Goal: Task Accomplishment & Management: Manage account settings

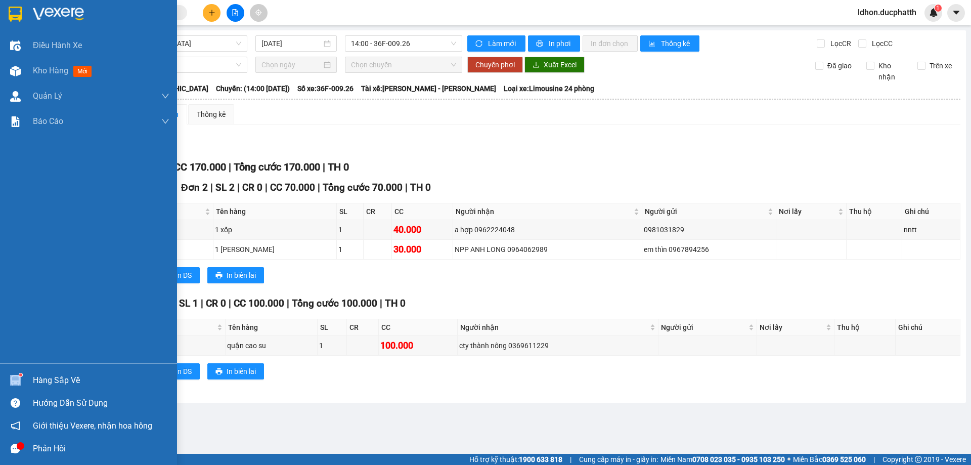
click at [22, 374] on div at bounding box center [16, 380] width 18 height 18
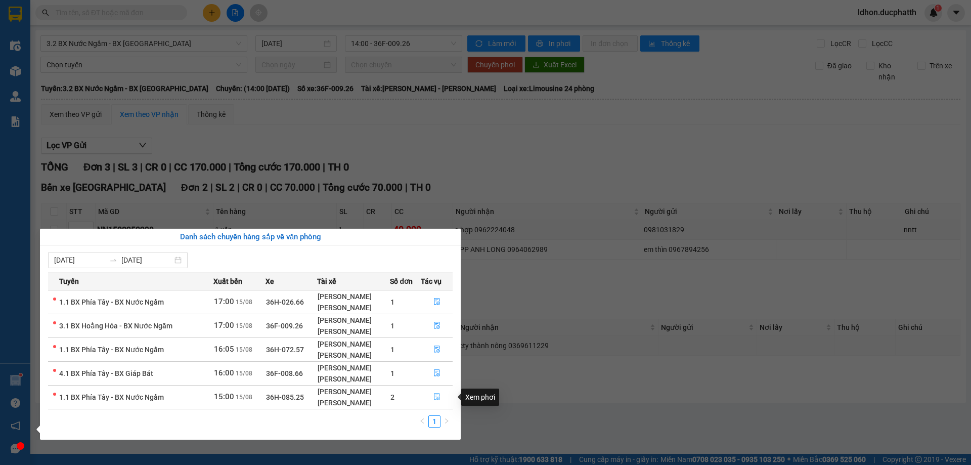
click at [430, 393] on button "button" at bounding box center [436, 397] width 31 height 16
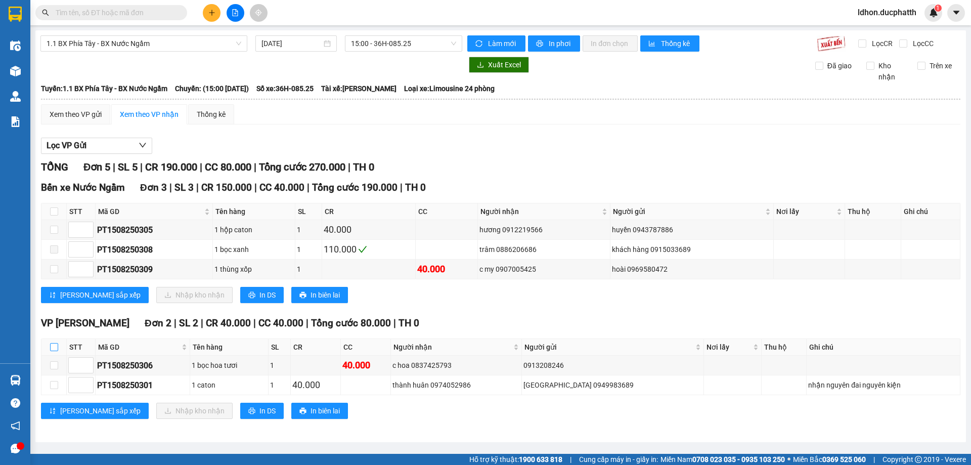
click at [53, 349] on input "checkbox" at bounding box center [54, 347] width 8 height 8
checkbox input "true"
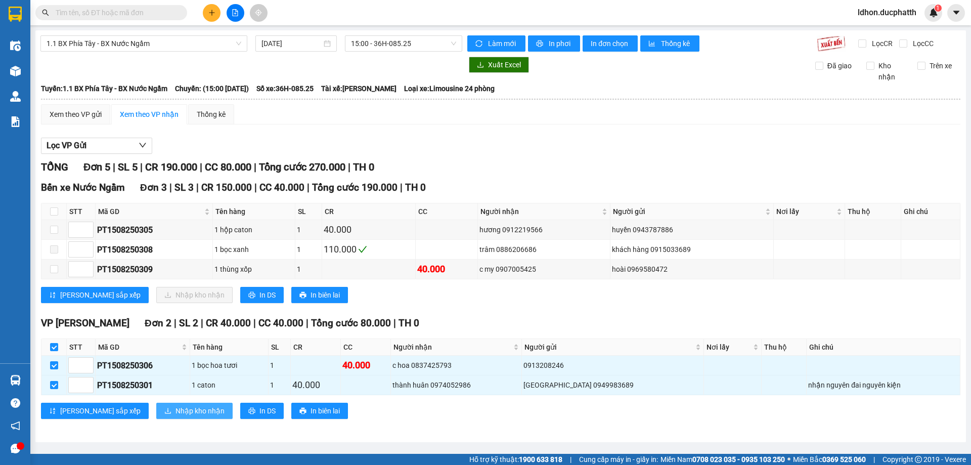
click at [175, 413] on span "Nhập kho nhận" at bounding box center [199, 410] width 49 height 11
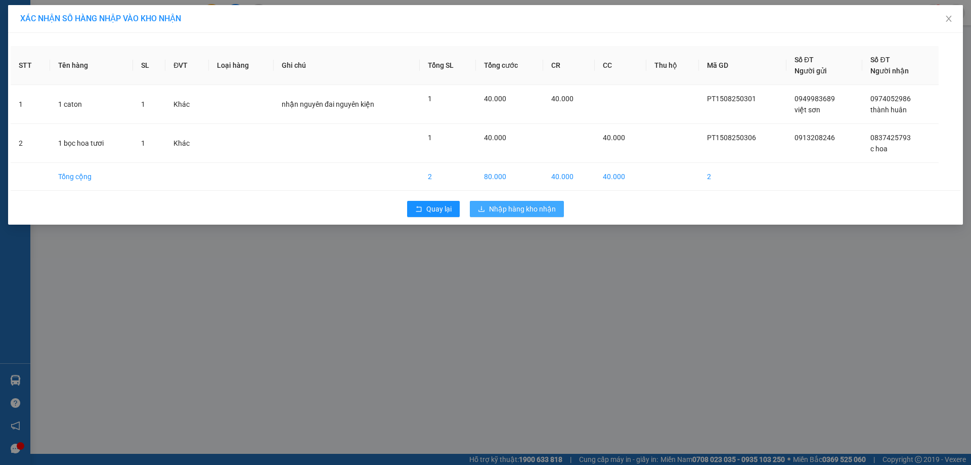
click at [505, 215] on button "Nhập hàng kho nhận" at bounding box center [517, 209] width 94 height 16
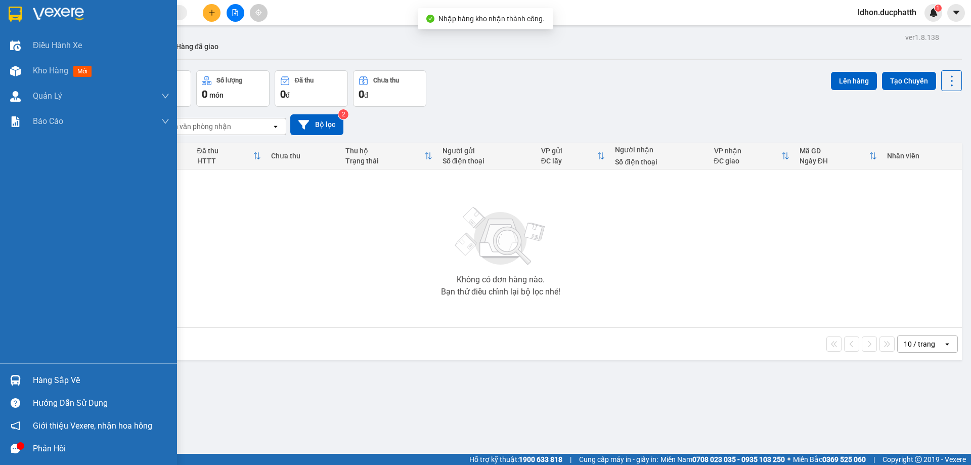
click at [23, 375] on div at bounding box center [16, 380] width 18 height 18
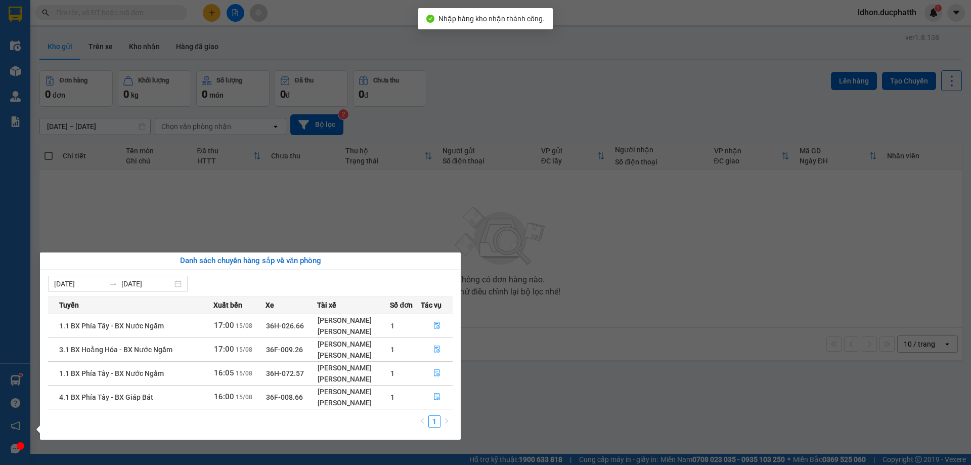
click at [378, 185] on section "Kết quả tìm kiếm ( 0 ) Bộ lọc No Data ldhon.ducphatth 1 Điều hành xe Kho hàng m…" at bounding box center [485, 232] width 971 height 465
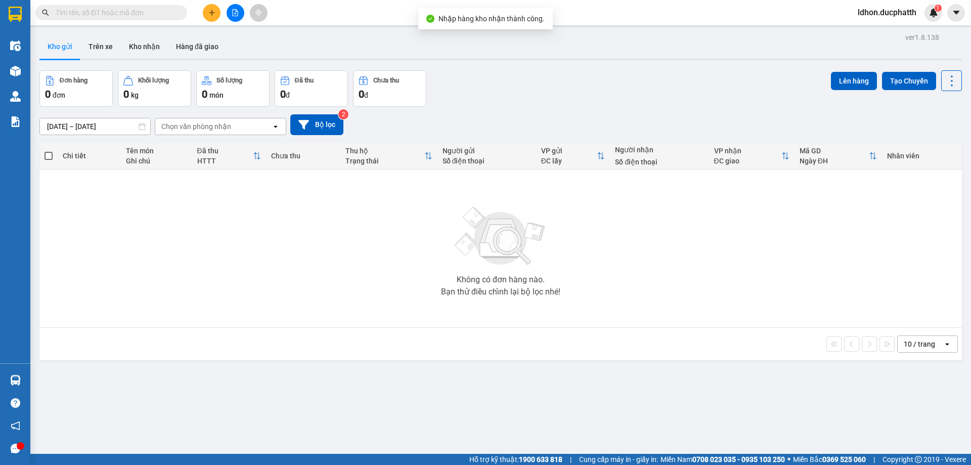
click at [238, 12] on icon "file-add" at bounding box center [235, 12] width 7 height 7
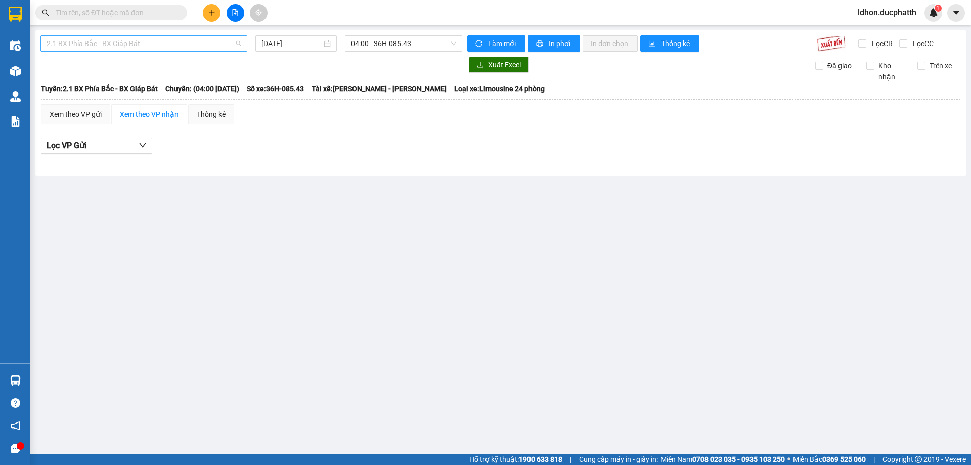
click at [155, 41] on span "2.1 BX Phía Bắc - BX Giáp Bát" at bounding box center [144, 43] width 195 height 15
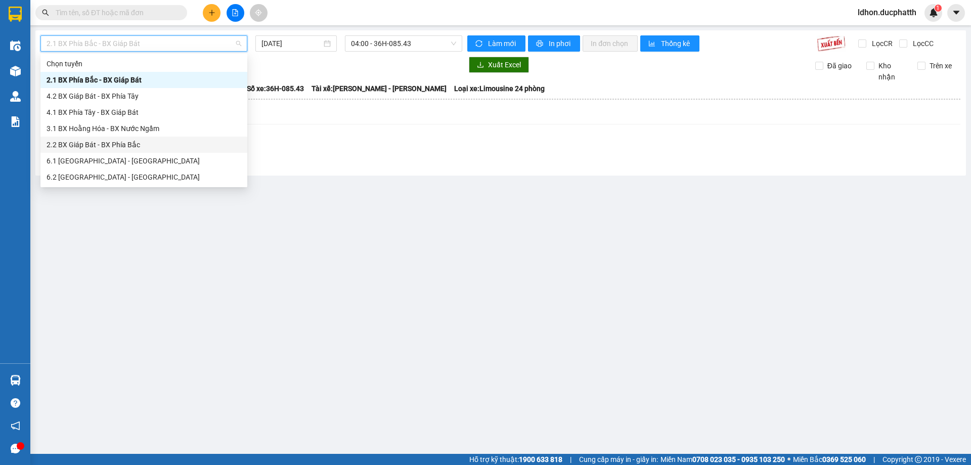
scroll to position [51, 0]
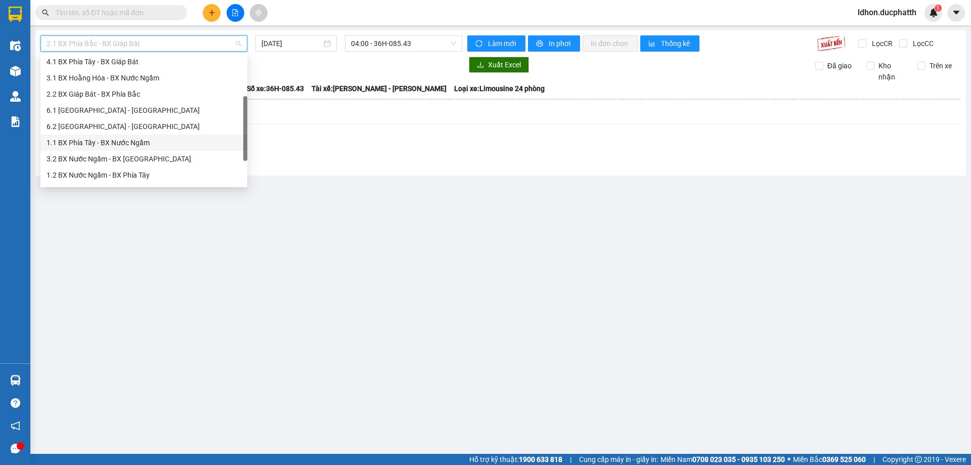
click at [153, 146] on div "1.1 BX Phía Tây - BX Nước Ngầm" at bounding box center [144, 142] width 195 height 11
type input "[DATE]"
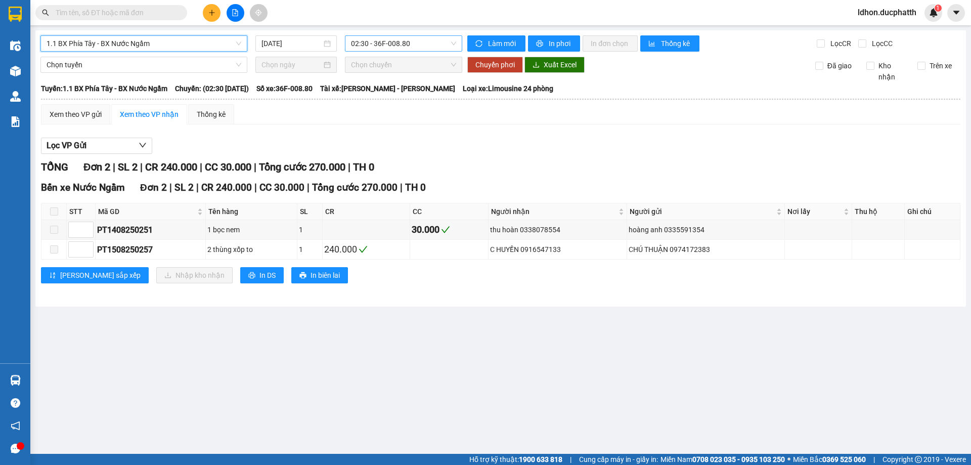
click at [379, 47] on span "02:30 - 36F-008.80" at bounding box center [403, 43] width 105 height 15
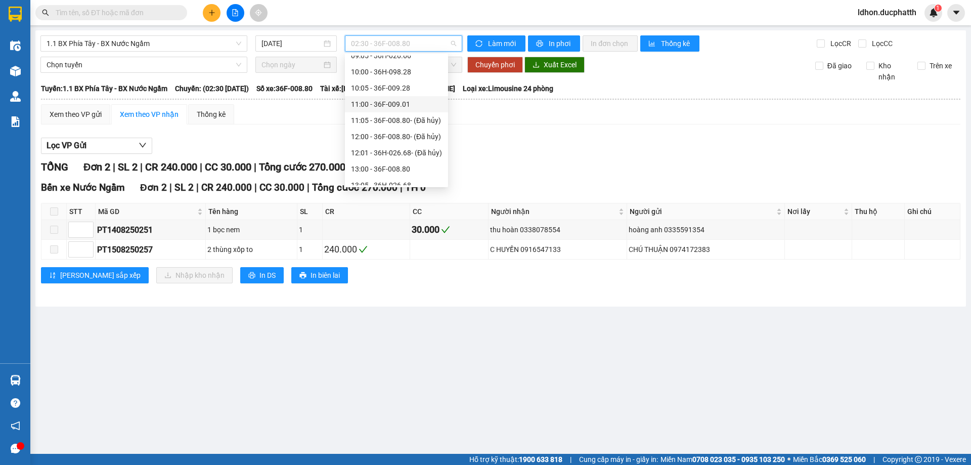
scroll to position [303, 0]
click at [391, 162] on div "15:05 - 36H-087.70" at bounding box center [396, 164] width 91 height 11
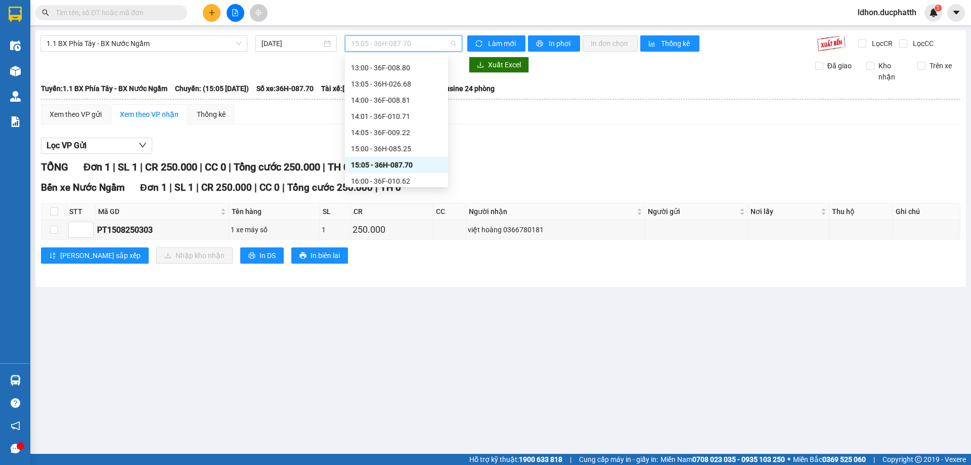
click at [423, 41] on span "15:05 - 36H-087.70" at bounding box center [403, 43] width 105 height 15
click at [407, 147] on div "15:00 - 36H-085.25" at bounding box center [396, 148] width 91 height 11
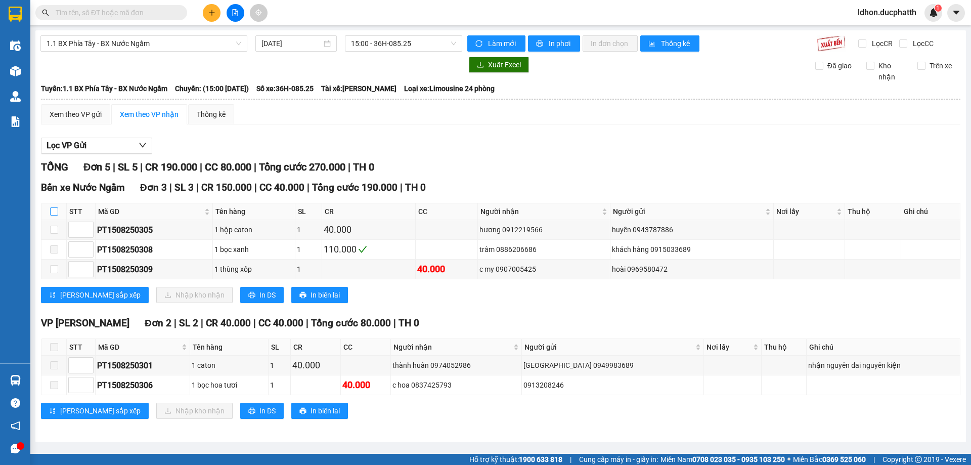
click at [56, 214] on input "checkbox" at bounding box center [54, 211] width 8 height 8
checkbox input "true"
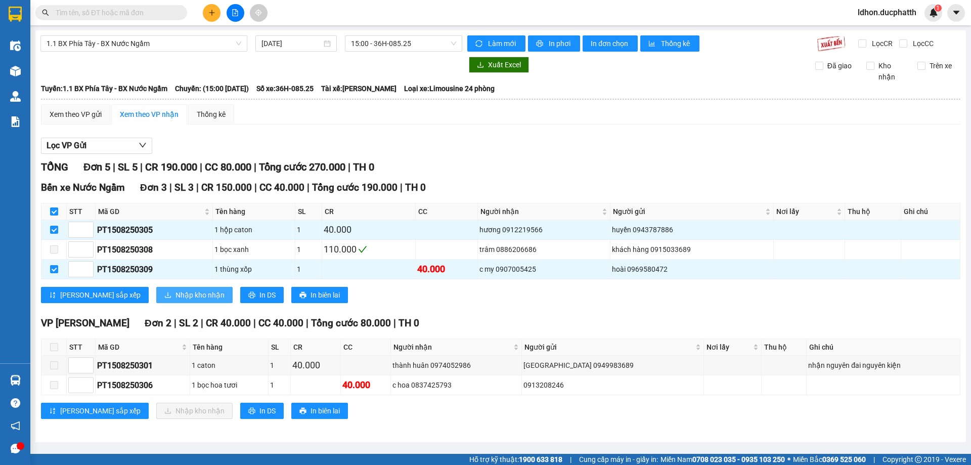
click at [175, 297] on span "Nhập kho nhận" at bounding box center [199, 294] width 49 height 11
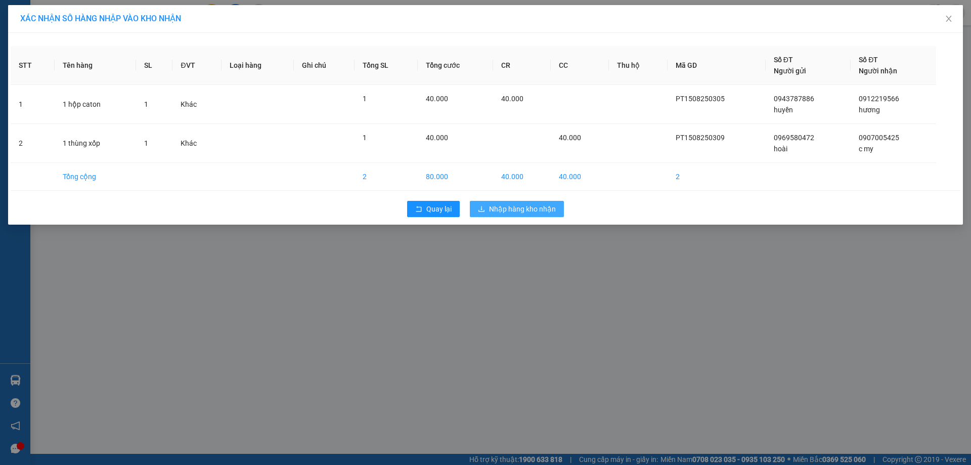
click at [505, 207] on span "Nhập hàng kho nhận" at bounding box center [522, 208] width 67 height 11
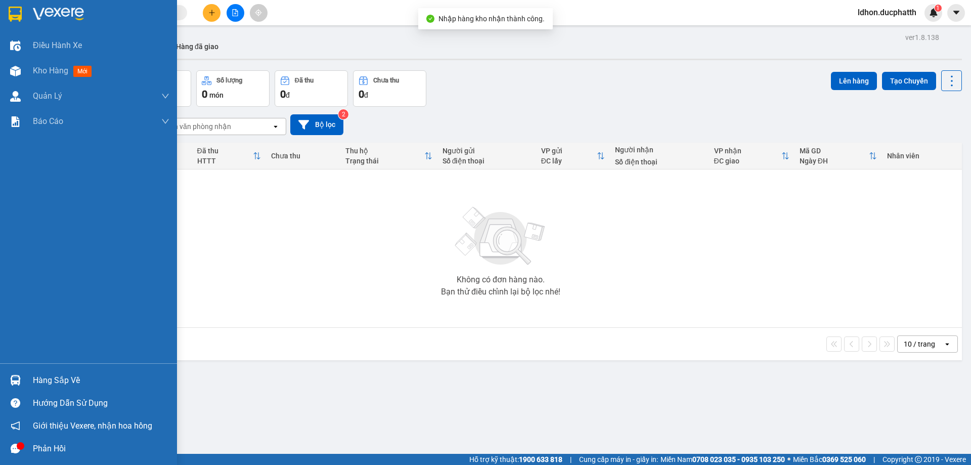
click at [57, 382] on div "Hàng sắp về" at bounding box center [101, 380] width 136 height 15
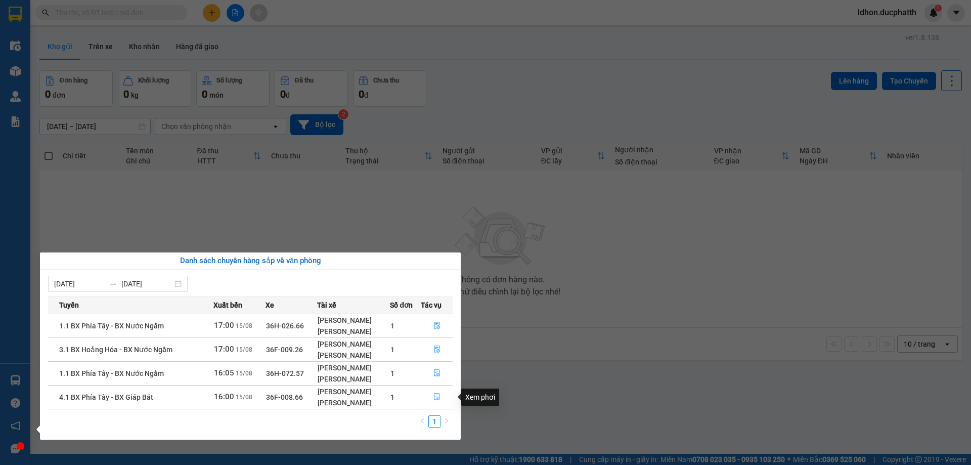
click at [438, 393] on icon "file-done" at bounding box center [437, 396] width 6 height 7
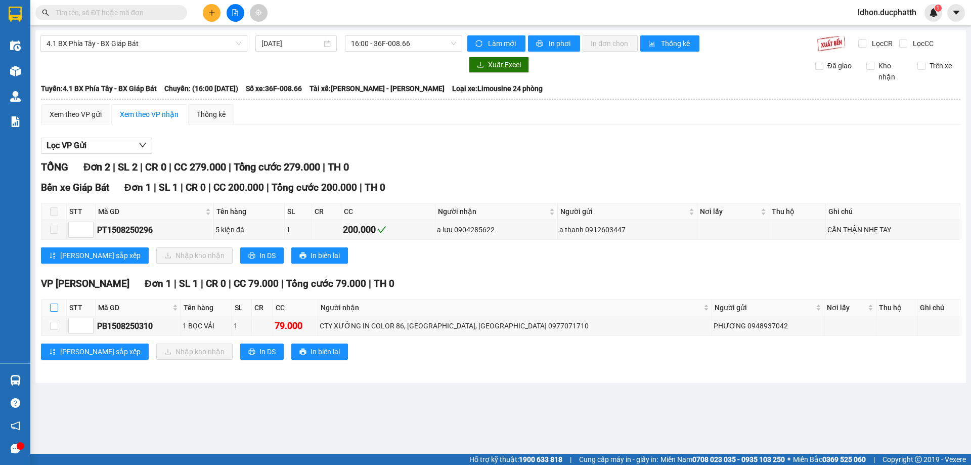
click at [55, 306] on input "checkbox" at bounding box center [54, 307] width 8 height 8
checkbox input "true"
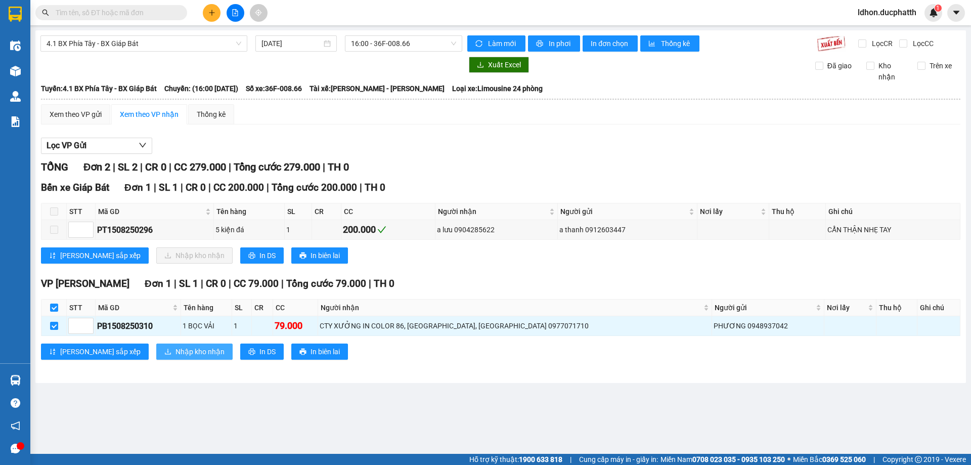
click at [156, 347] on button "Nhập kho nhận" at bounding box center [194, 351] width 76 height 16
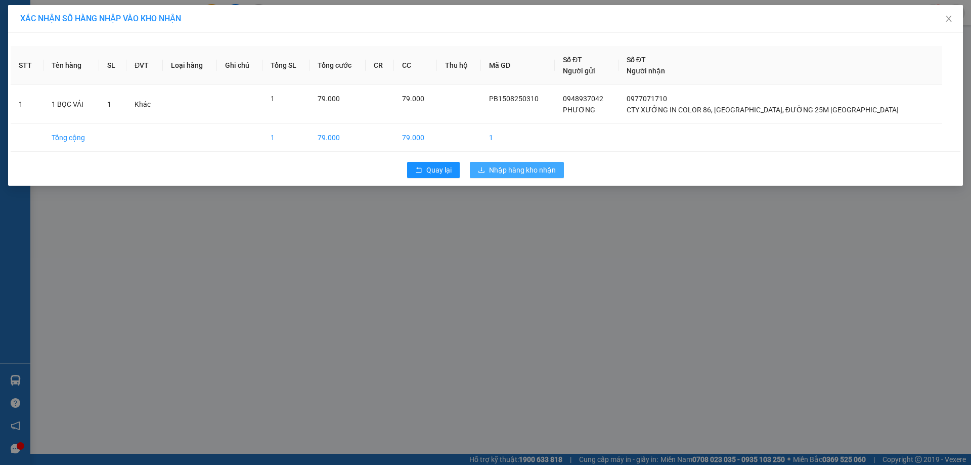
click at [498, 170] on span "Nhập hàng kho nhận" at bounding box center [522, 169] width 67 height 11
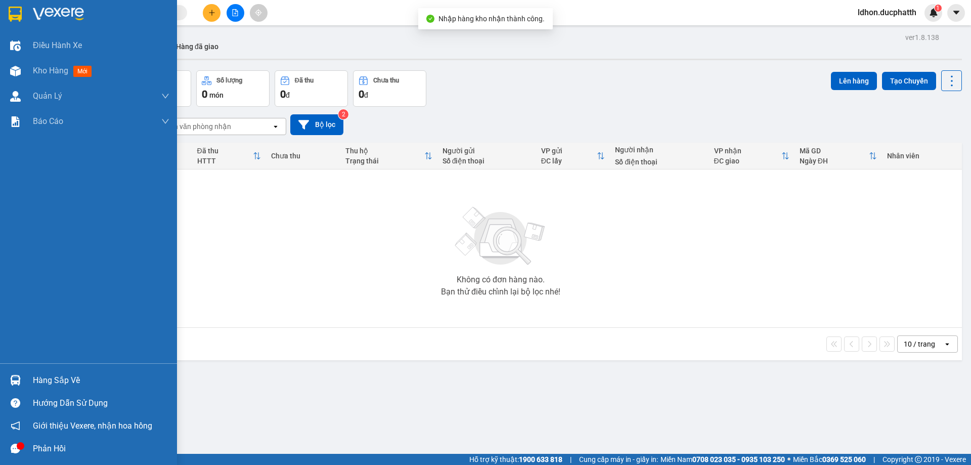
click at [30, 382] on div "Hàng sắp về" at bounding box center [88, 380] width 177 height 23
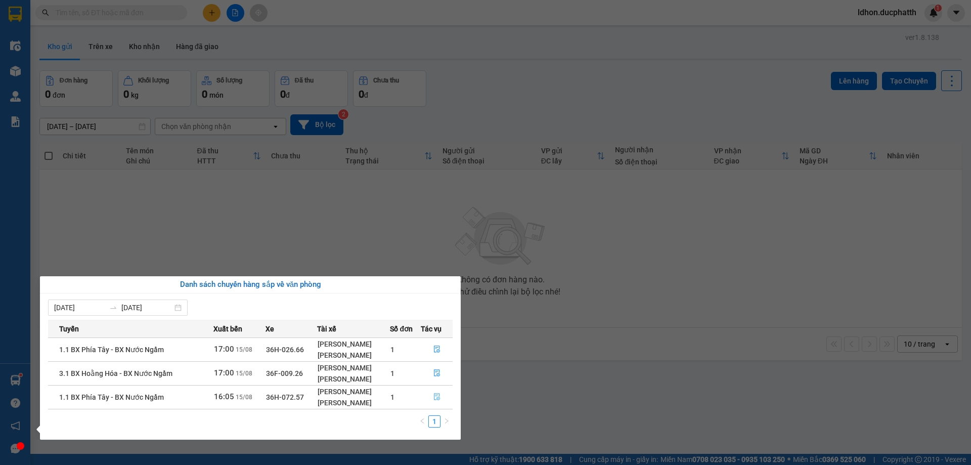
click at [428, 398] on button "button" at bounding box center [436, 397] width 31 height 16
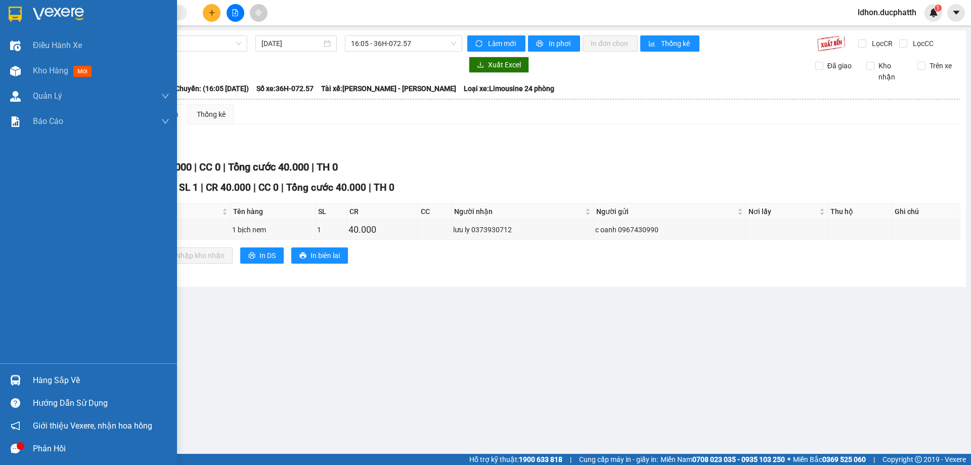
click at [26, 378] on div "Hàng sắp về" at bounding box center [88, 380] width 177 height 23
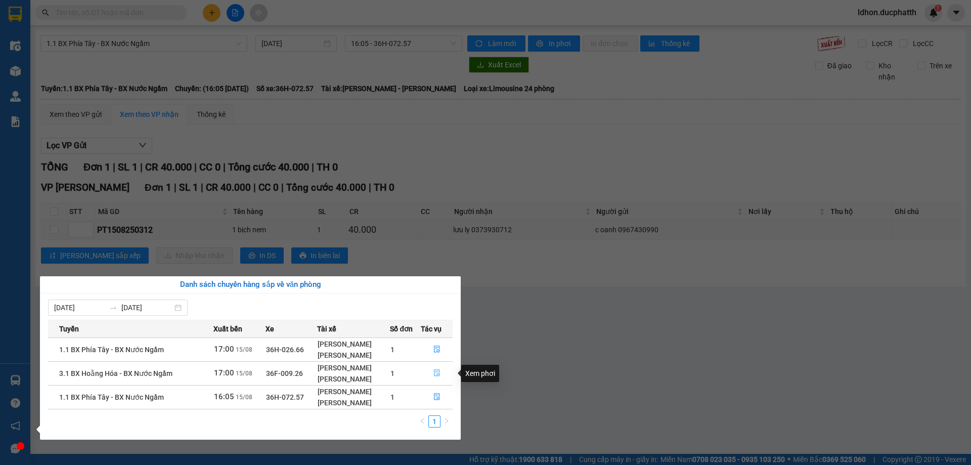
click at [430, 375] on button "button" at bounding box center [436, 373] width 31 height 16
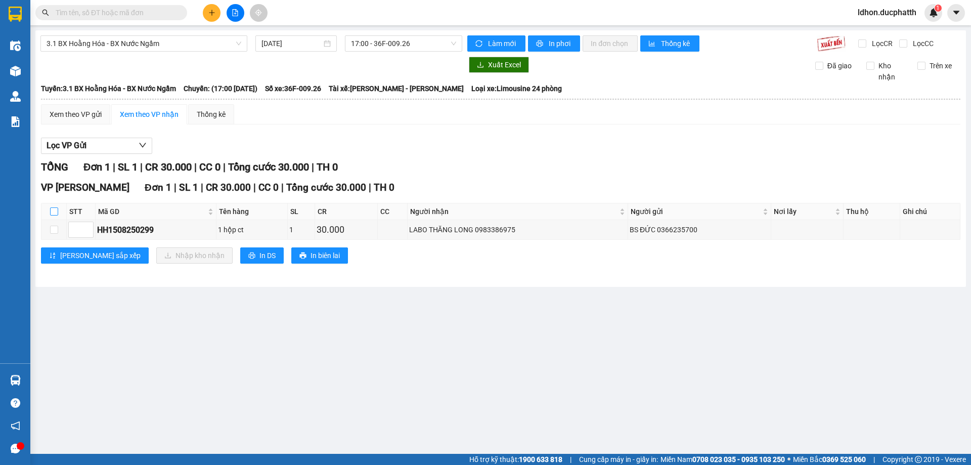
click at [52, 210] on input "checkbox" at bounding box center [54, 211] width 8 height 8
checkbox input "true"
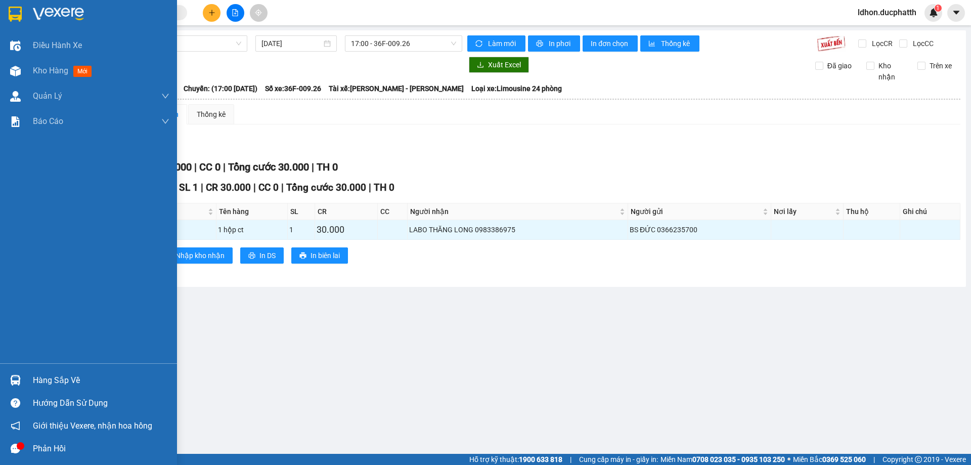
click at [51, 385] on div "Hàng sắp về" at bounding box center [101, 380] width 136 height 15
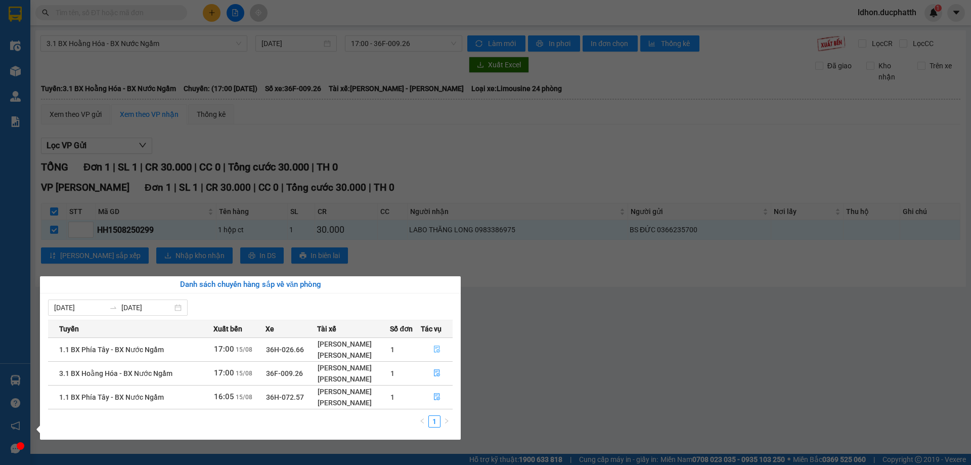
click at [437, 352] on icon "file-done" at bounding box center [436, 348] width 7 height 7
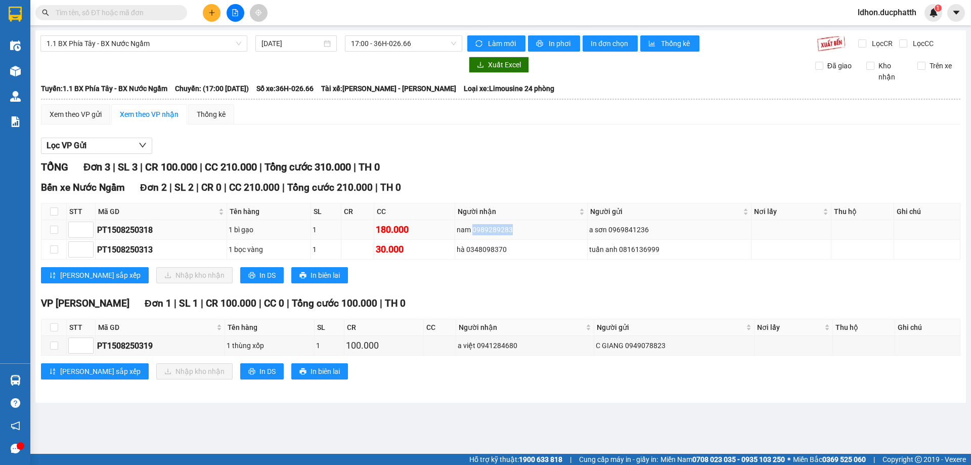
drag, startPoint x: 520, startPoint y: 228, endPoint x: 478, endPoint y: 229, distance: 41.5
click at [478, 229] on div "nam 0989289283" at bounding box center [520, 229] width 129 height 11
copy div "0989289283"
click at [153, 15] on input "text" at bounding box center [115, 12] width 119 height 11
paste input "0989289283"
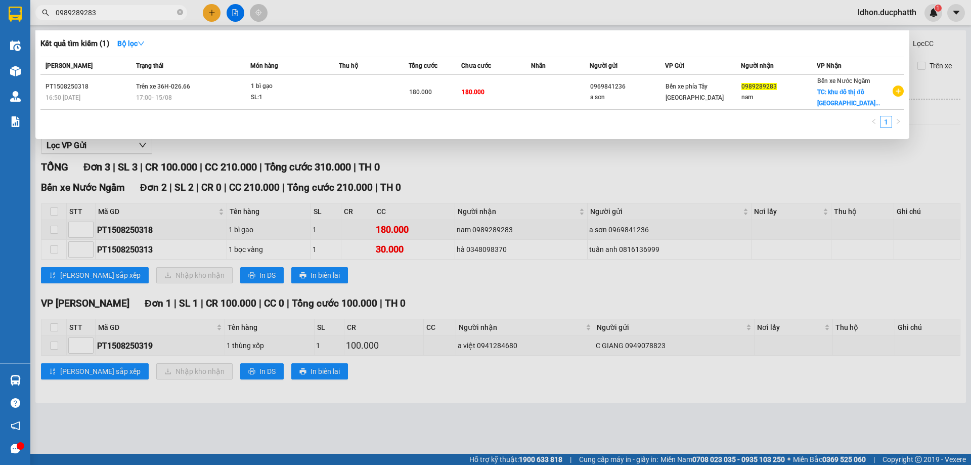
type input "0989289283"
click at [404, 167] on div at bounding box center [485, 232] width 971 height 465
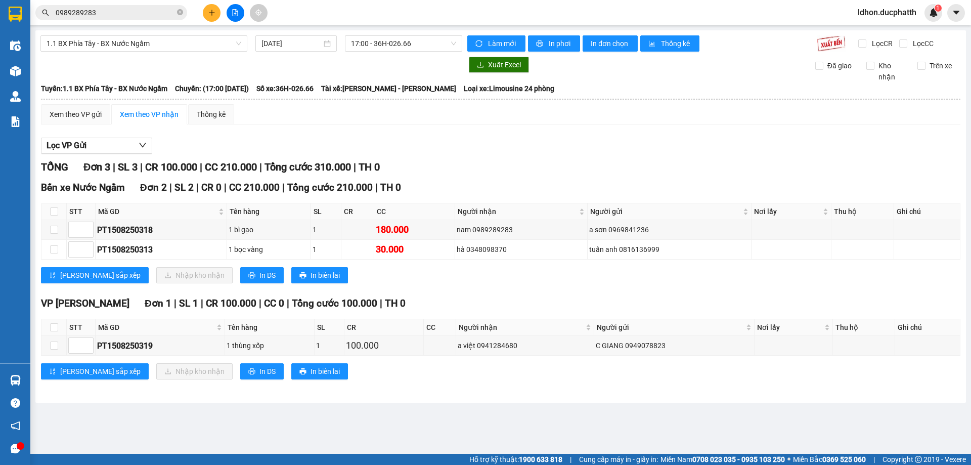
click at [121, 16] on input "0989289283" at bounding box center [115, 12] width 119 height 11
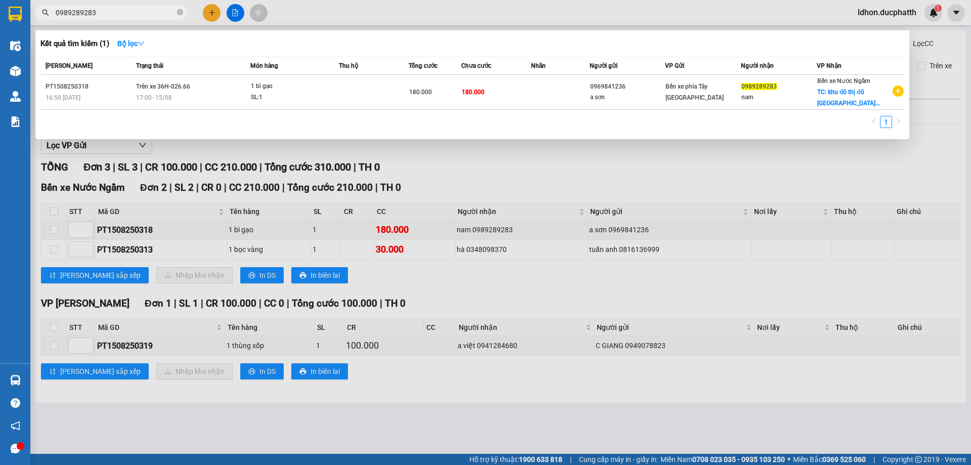
click at [459, 187] on div at bounding box center [485, 232] width 971 height 465
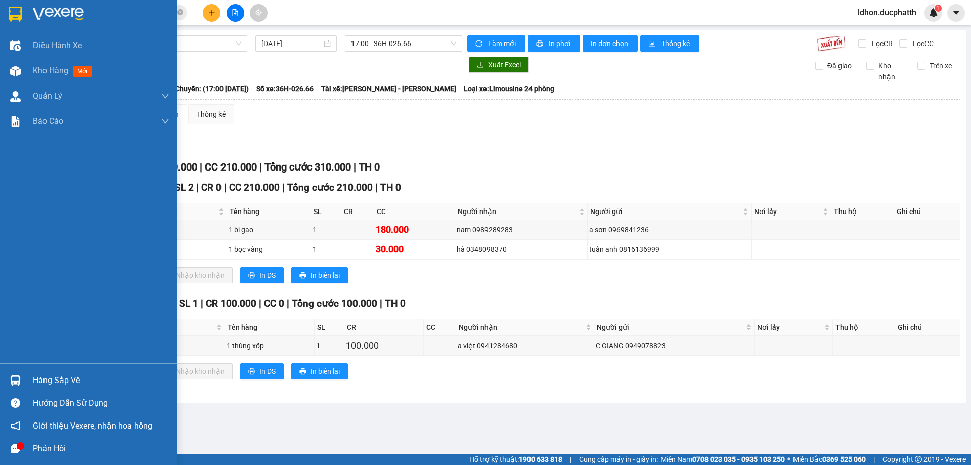
click at [32, 378] on div "Hàng sắp về" at bounding box center [88, 380] width 177 height 23
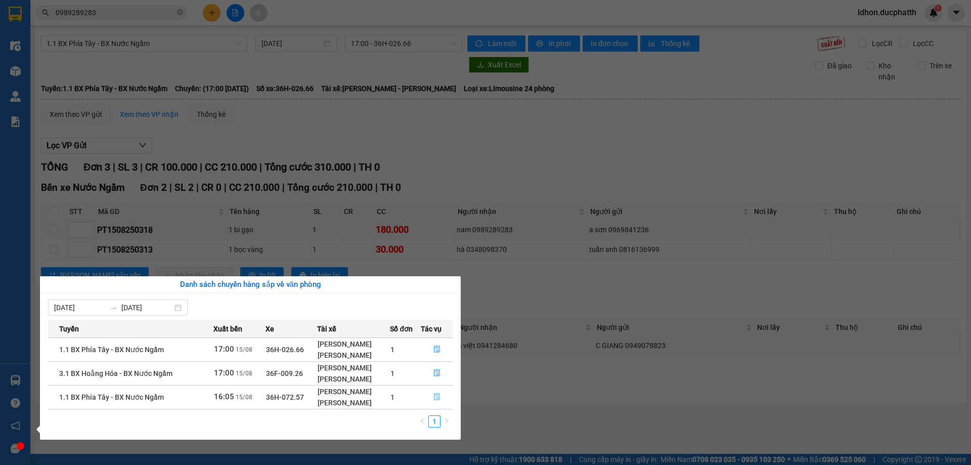
click at [438, 395] on icon "file-done" at bounding box center [436, 396] width 7 height 7
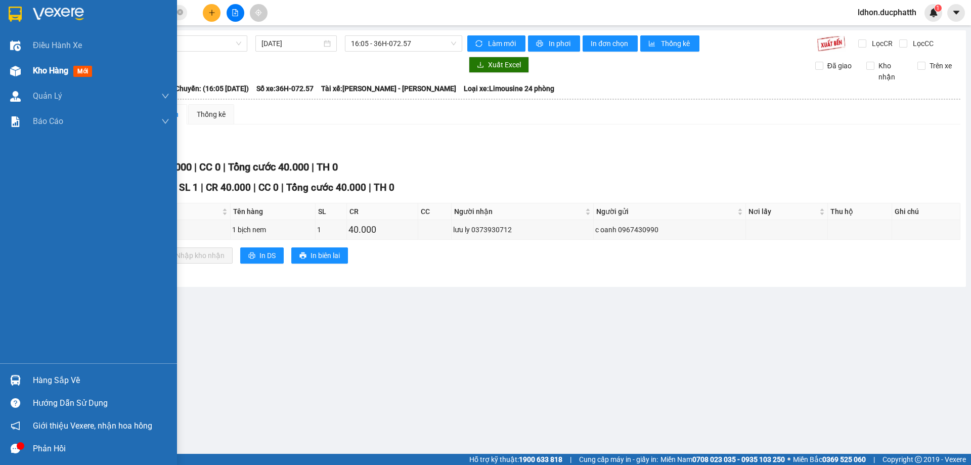
click at [58, 80] on div "Kho hàng mới" at bounding box center [101, 70] width 136 height 25
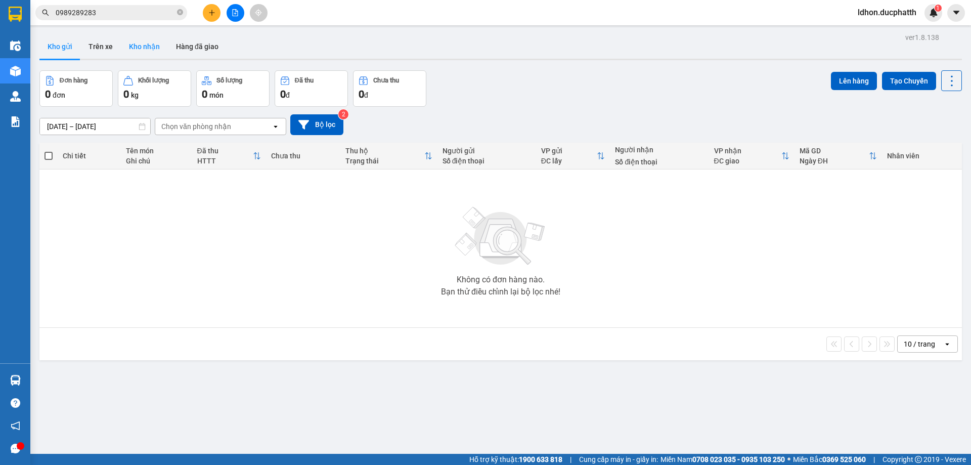
click at [152, 46] on button "Kho nhận" at bounding box center [144, 46] width 47 height 24
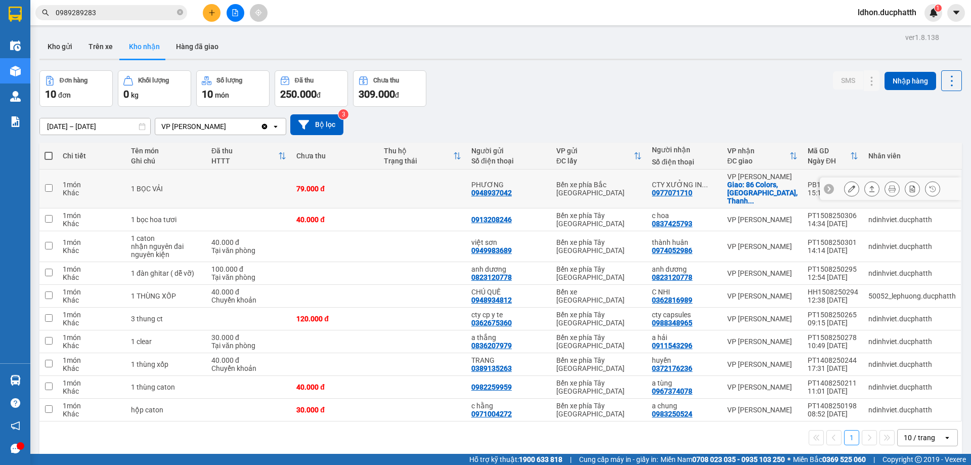
click at [848, 185] on icon at bounding box center [851, 188] width 7 height 7
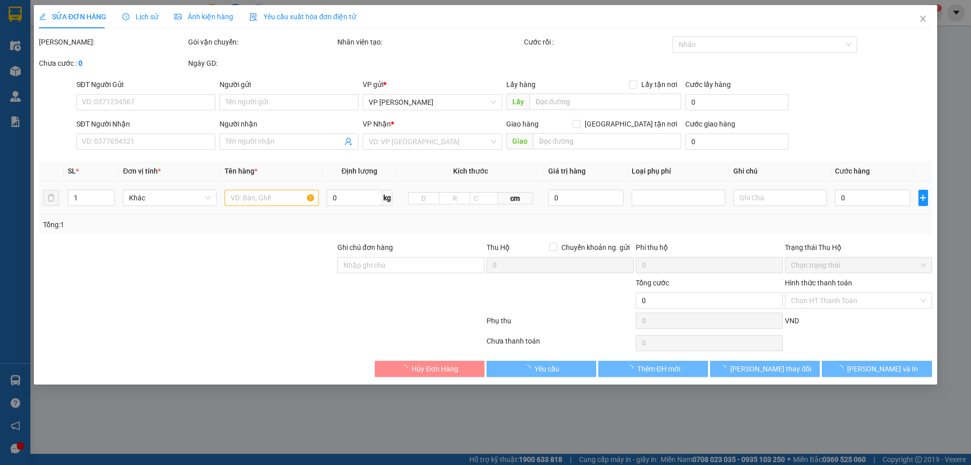
type input "0948937042"
type input "PHƯƠNG"
type input "0977071710"
type input "CTY XƯỞNG IN COLOR 86, [GEOGRAPHIC_DATA], ĐƯỜNG 25M [GEOGRAPHIC_DATA]"
checkbox input "true"
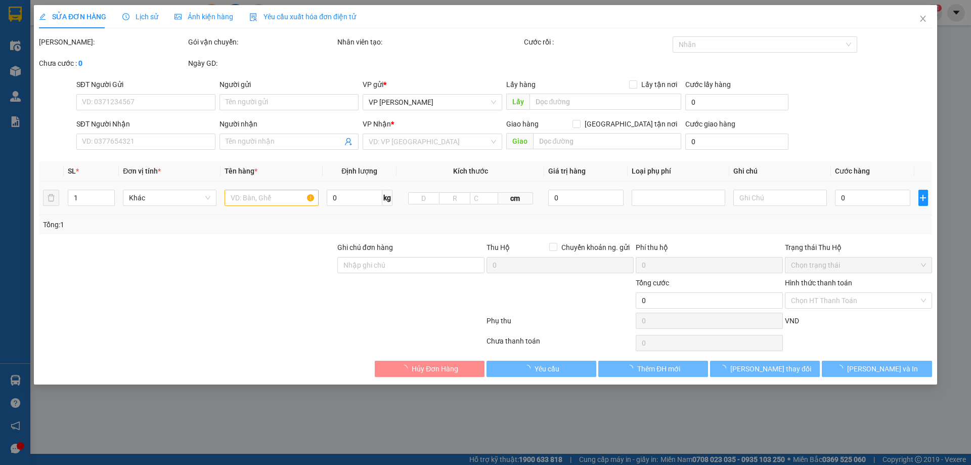
type input "86 Colors, [GEOGRAPHIC_DATA], [GEOGRAPHIC_DATA], [GEOGRAPHIC_DATA], [GEOGRAPHIC…"
type input "79.000"
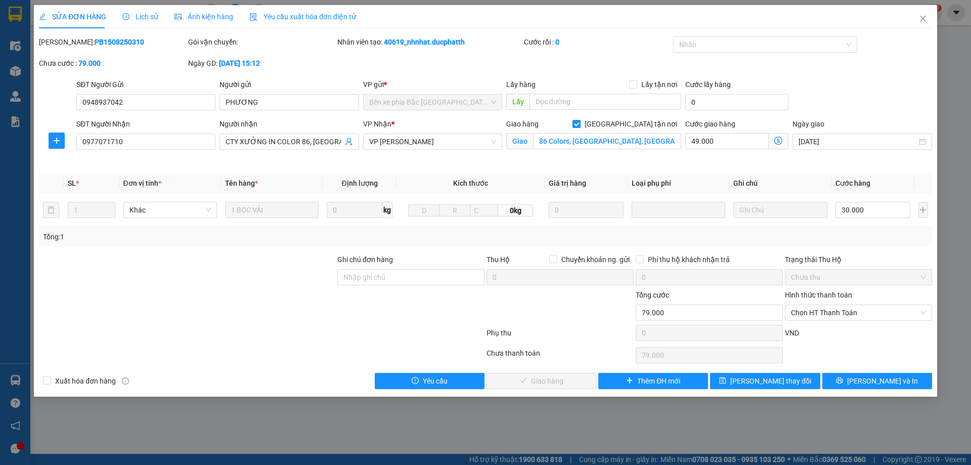
click at [939, 57] on div "SỬA ĐƠN HÀNG Lịch sử Ảnh kiện hàng Yêu cầu xuất hóa đơn điện tử Total Paid Fee …" at bounding box center [485, 232] width 971 height 465
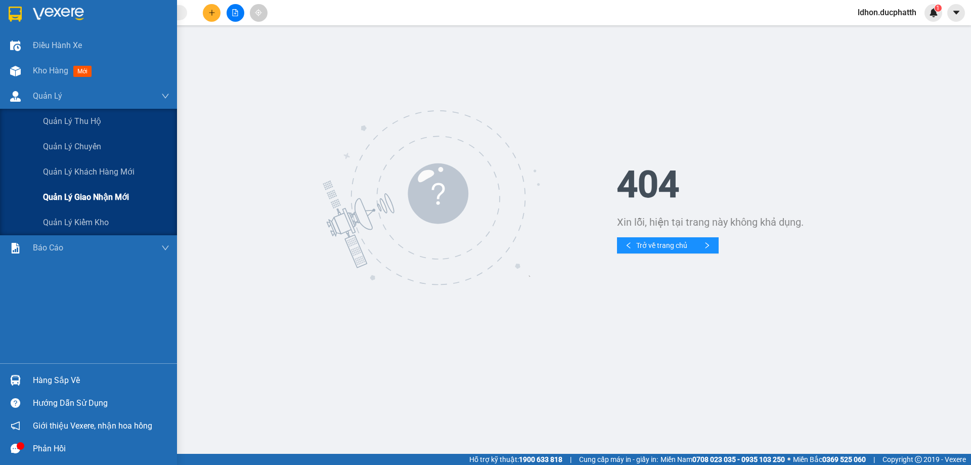
click at [65, 189] on div "Quản lý giao nhận mới" at bounding box center [106, 197] width 126 height 25
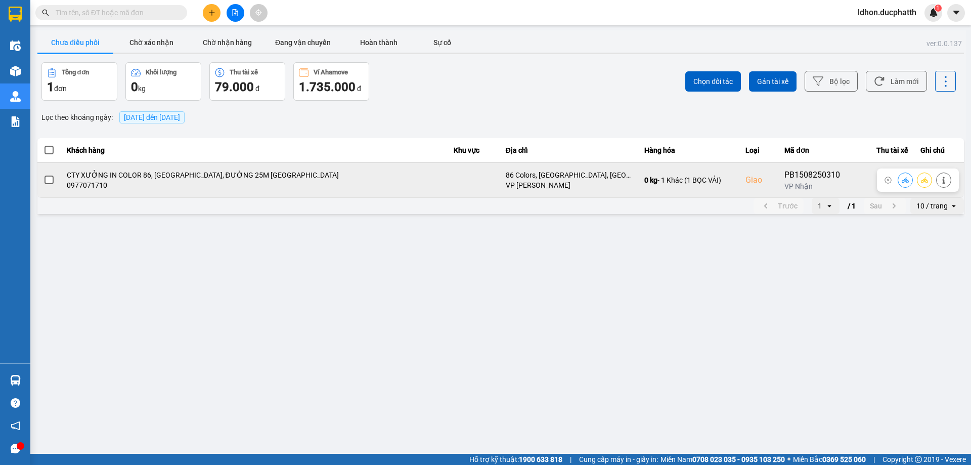
click at [53, 181] on span at bounding box center [48, 179] width 9 height 9
click at [43, 174] on input "checkbox" at bounding box center [43, 174] width 0 height 0
click at [902, 179] on icon at bounding box center [904, 179] width 7 height 7
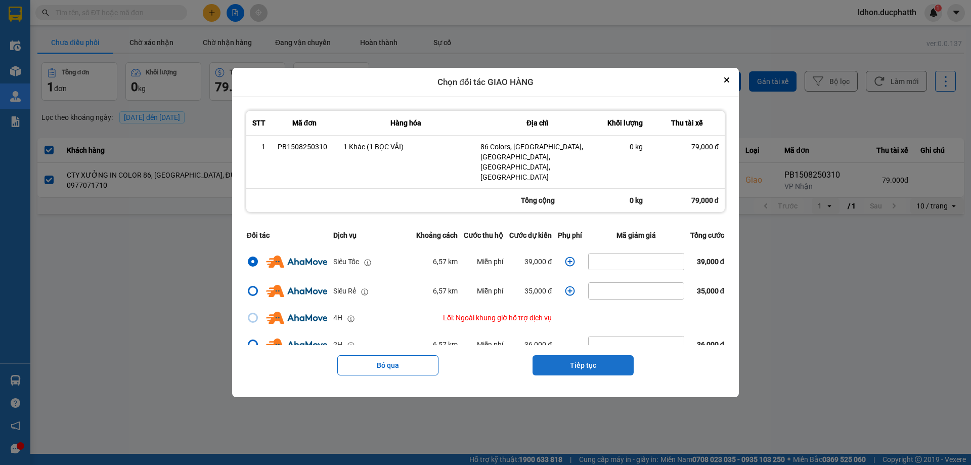
click at [585, 355] on button "Tiếp tục" at bounding box center [582, 365] width 101 height 20
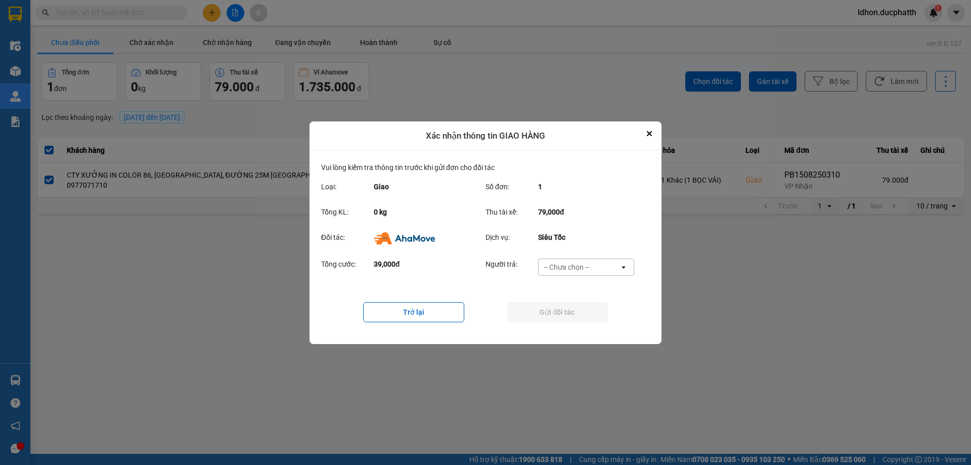
click at [608, 275] on div "-- Chưa chọn -- open" at bounding box center [586, 266] width 96 height 17
click at [588, 324] on div "Ví Ahamove" at bounding box center [585, 324] width 96 height 18
click at [590, 314] on button "Gửi đối tác" at bounding box center [557, 312] width 101 height 20
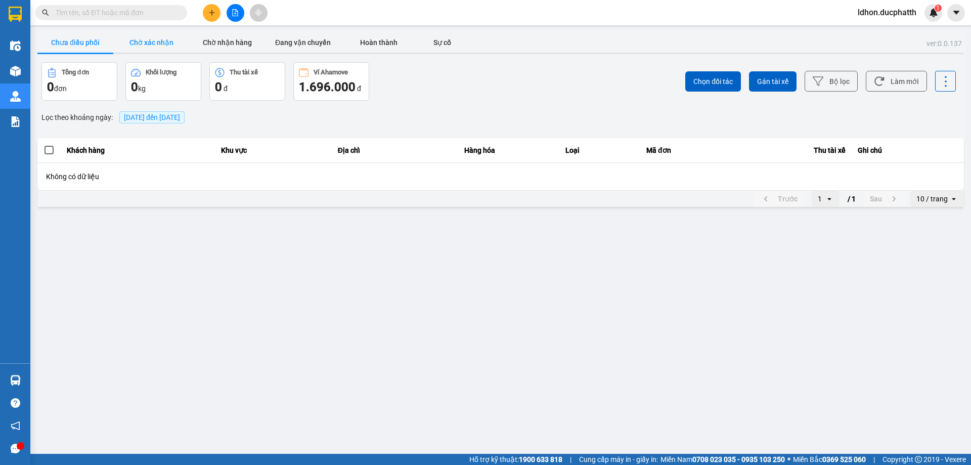
click at [160, 42] on button "Chờ xác nhận" at bounding box center [151, 42] width 76 height 20
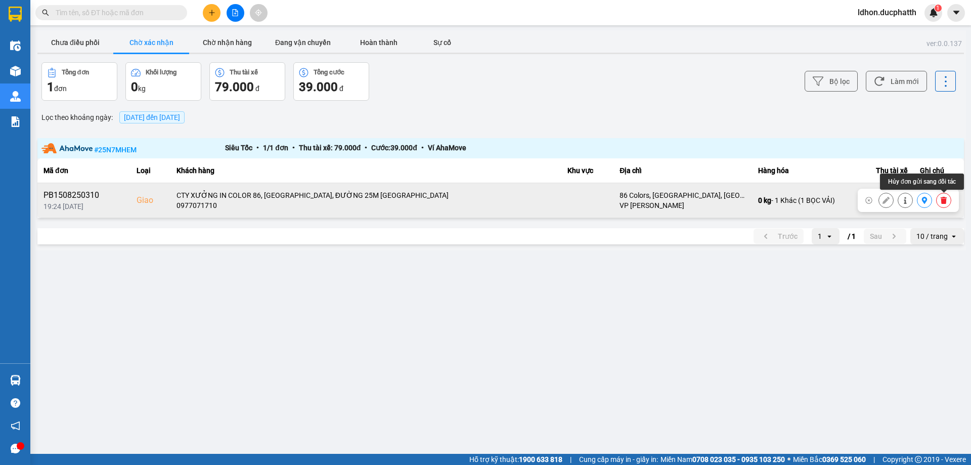
click at [945, 202] on icon at bounding box center [943, 200] width 6 height 7
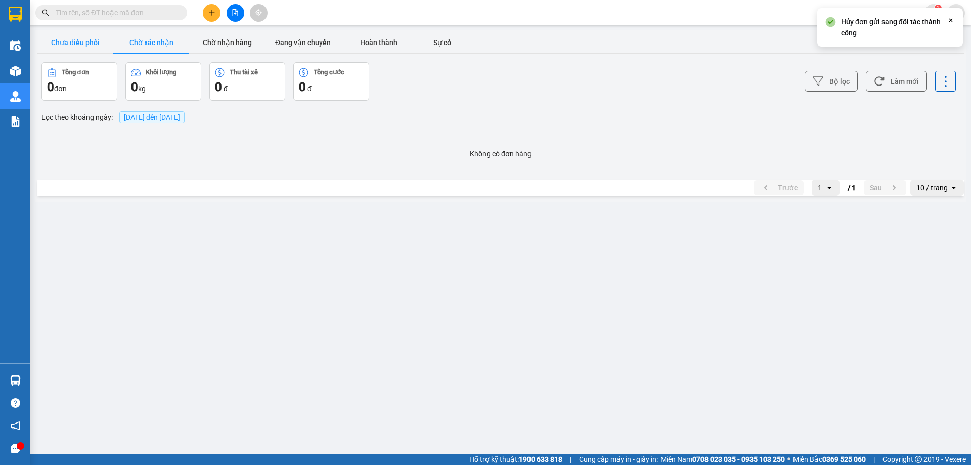
click at [80, 47] on button "Chưa điều phối" at bounding box center [75, 42] width 76 height 20
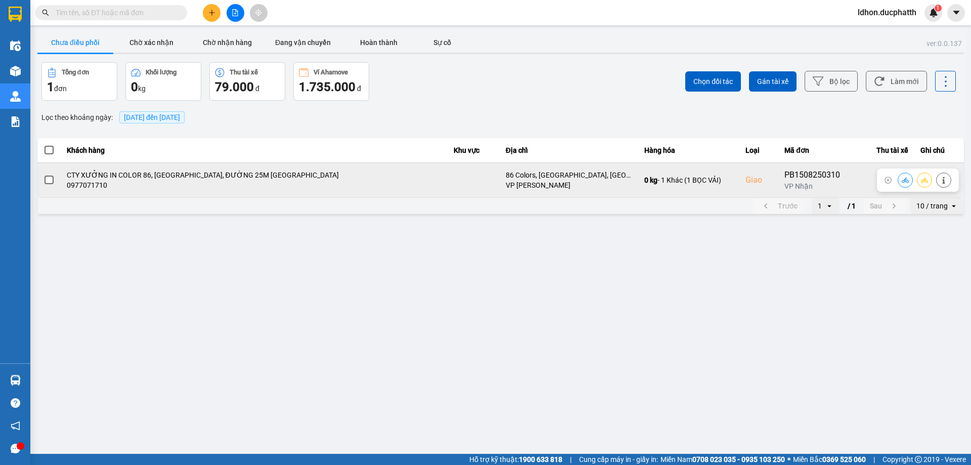
click at [944, 181] on icon at bounding box center [943, 179] width 7 height 7
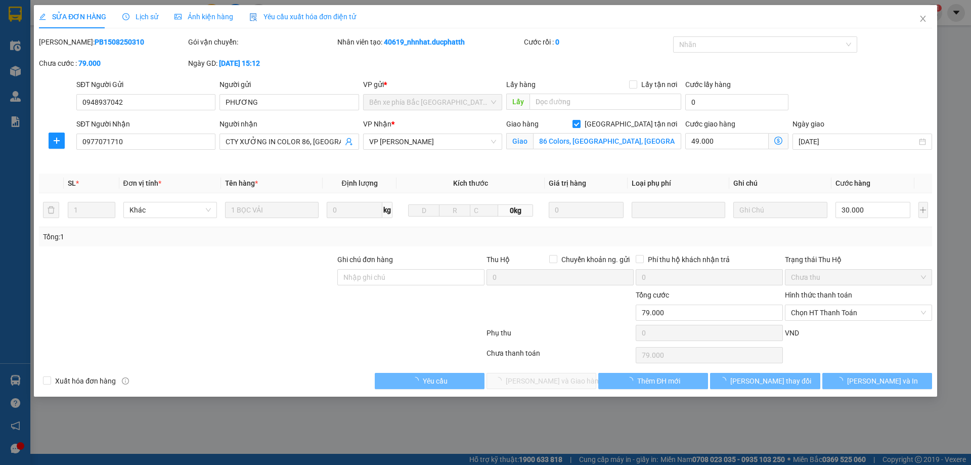
type input "0948937042"
type input "PHƯƠNG"
type input "0977071710"
type input "CTY XƯỞNG IN COLOR 86, [GEOGRAPHIC_DATA], ĐƯỜNG 25M [GEOGRAPHIC_DATA]"
checkbox input "true"
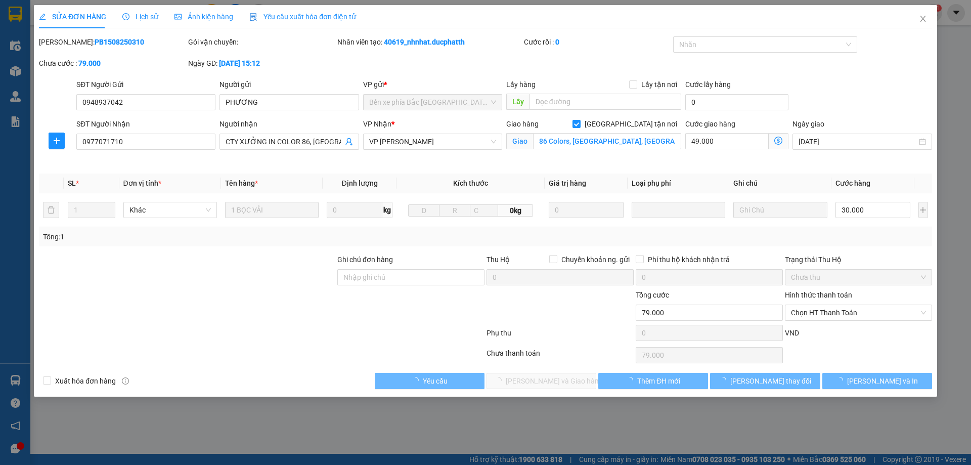
type input "86 Colors, [GEOGRAPHIC_DATA], [GEOGRAPHIC_DATA], [GEOGRAPHIC_DATA], [GEOGRAPHIC…"
type input "79.000"
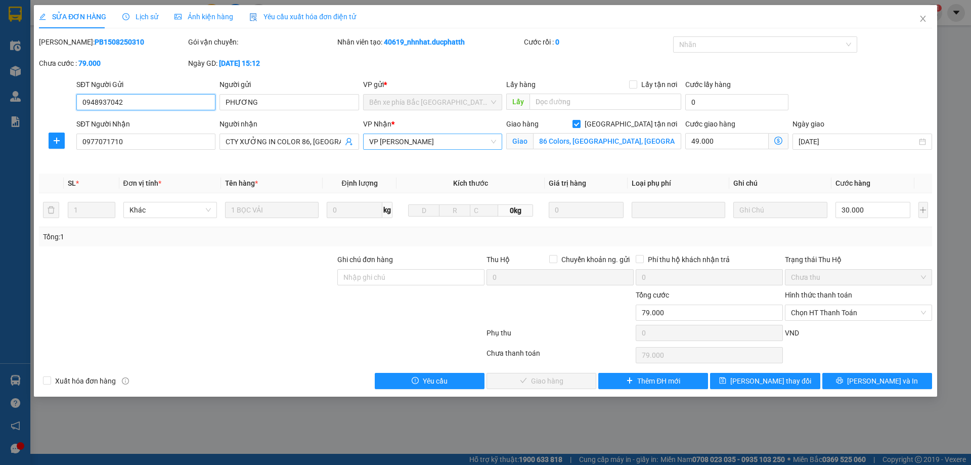
click at [455, 146] on span "VP [PERSON_NAME]" at bounding box center [432, 141] width 127 height 15
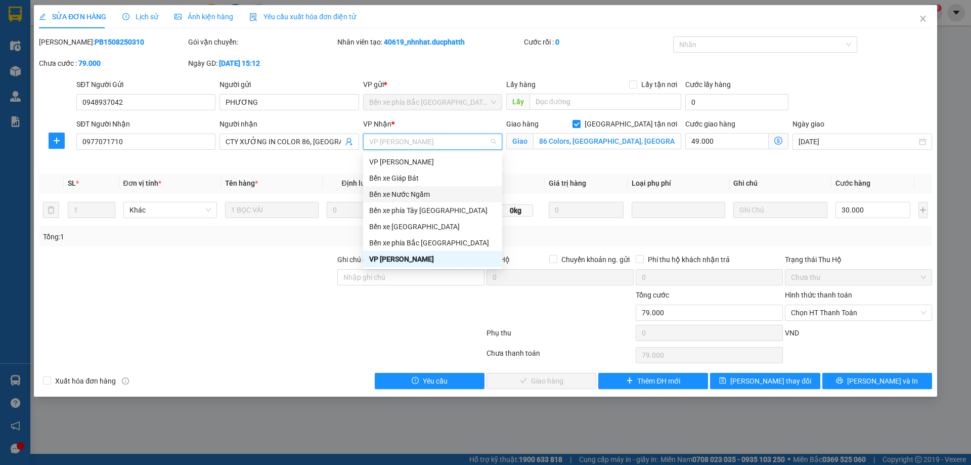
click at [431, 193] on div "Bến xe Nước Ngầm" at bounding box center [432, 194] width 127 height 11
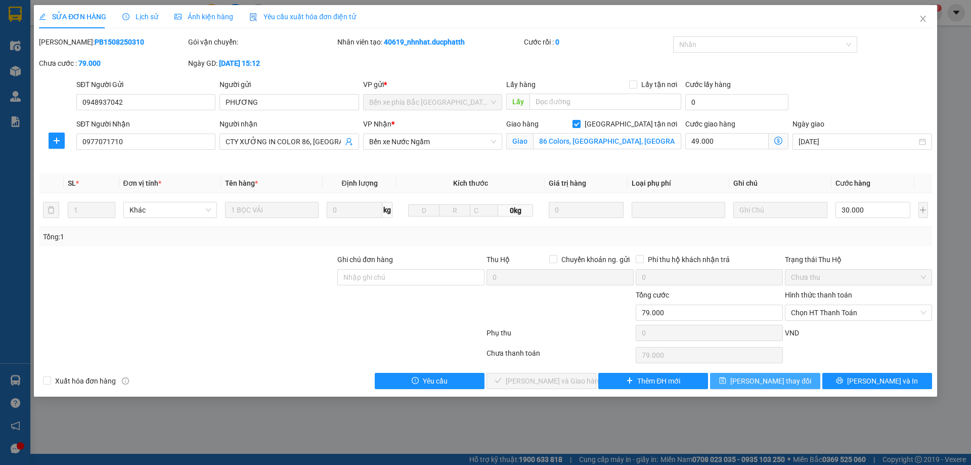
click at [780, 376] on span "[PERSON_NAME] thay đổi" at bounding box center [770, 380] width 81 height 11
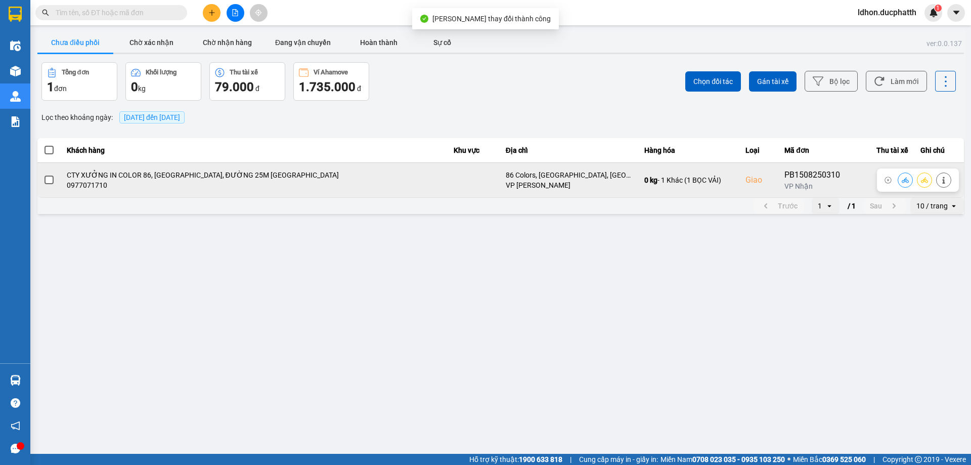
click at [902, 184] on button at bounding box center [905, 180] width 14 height 18
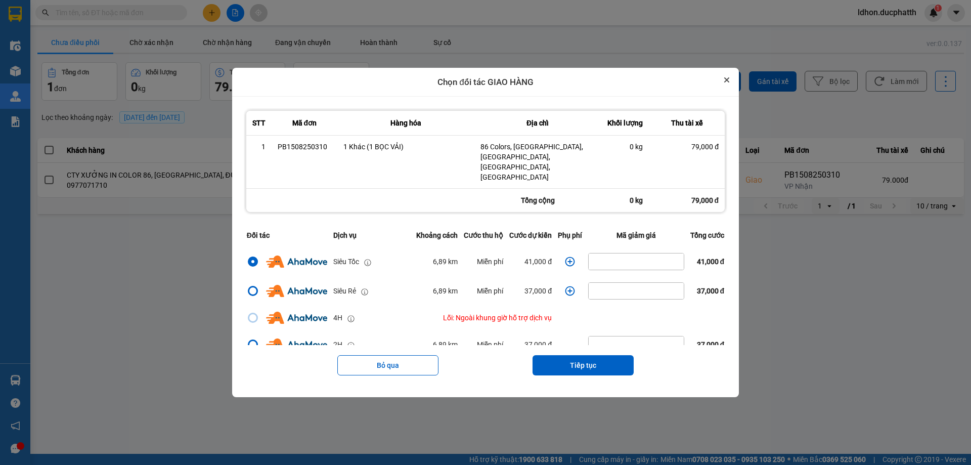
click at [728, 82] on icon "Close" at bounding box center [726, 80] width 4 height 4
